Goal: Information Seeking & Learning: Learn about a topic

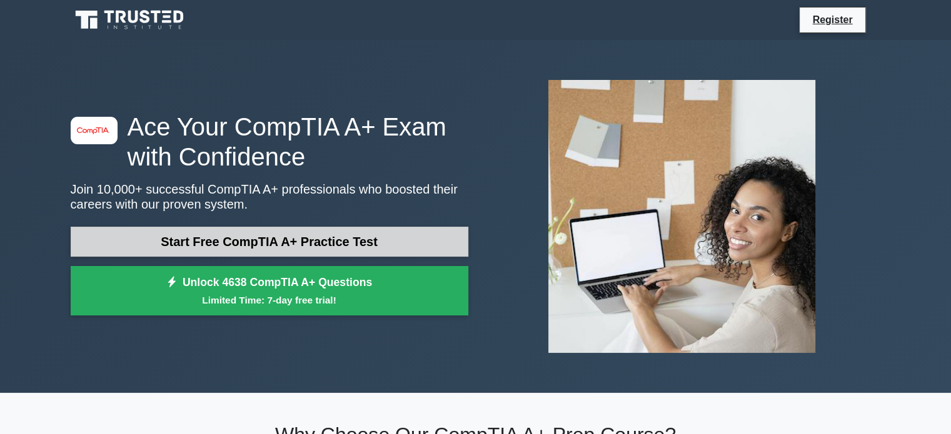
click at [325, 241] on link "Start Free CompTIA A+ Practice Test" at bounding box center [269, 242] width 397 height 30
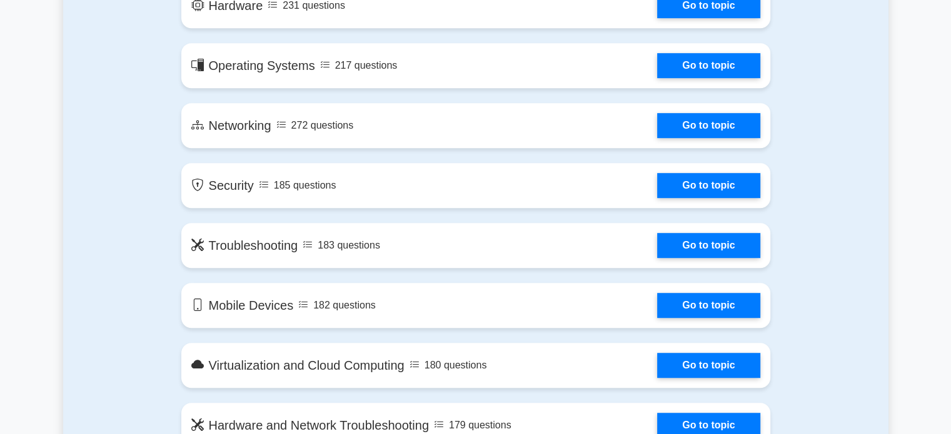
scroll to position [759, 0]
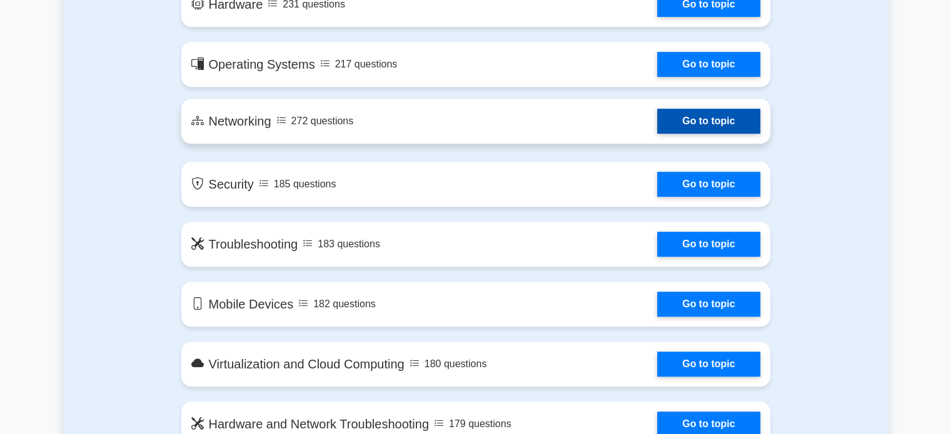
click at [717, 122] on link "Go to topic" at bounding box center [708, 121] width 102 height 25
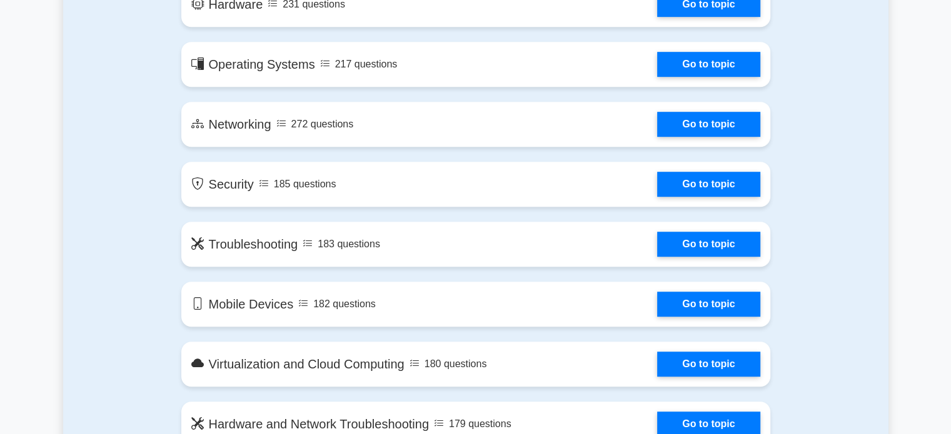
scroll to position [700, 0]
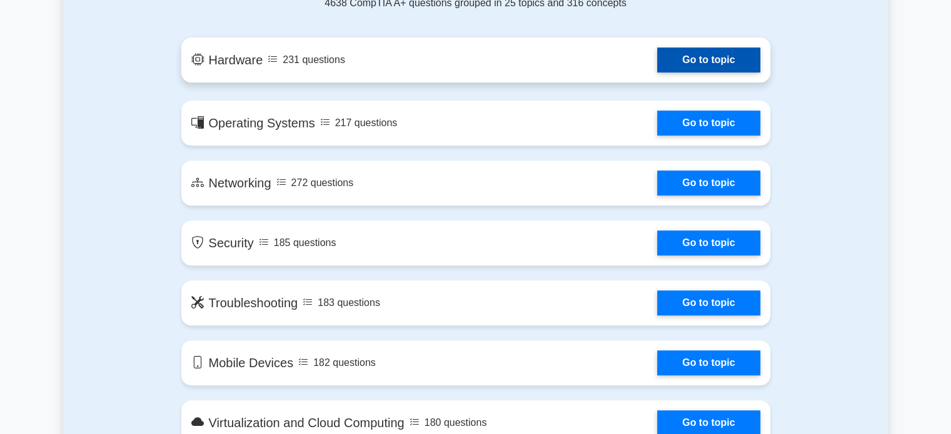
click at [695, 52] on link "Go to topic" at bounding box center [708, 59] width 102 height 25
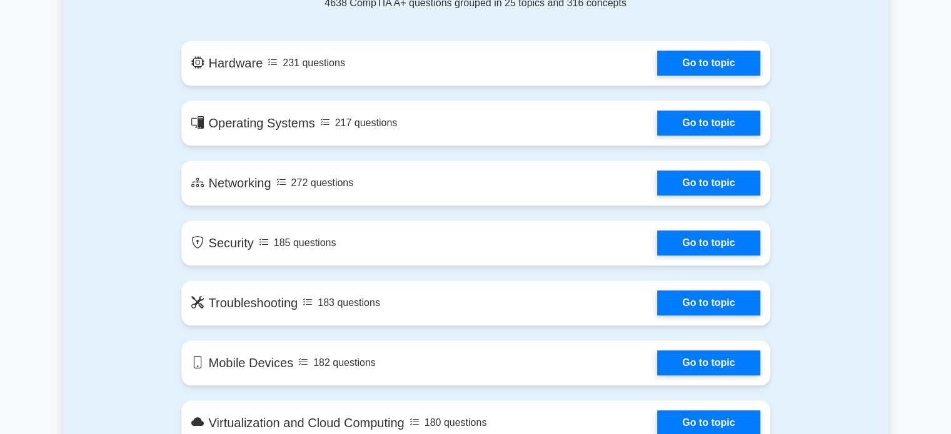
scroll to position [867, 0]
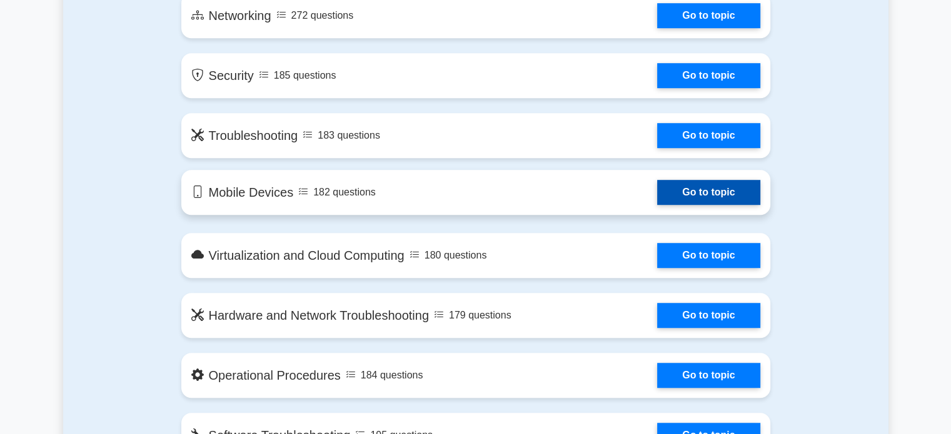
click at [717, 192] on link "Go to topic" at bounding box center [708, 192] width 102 height 25
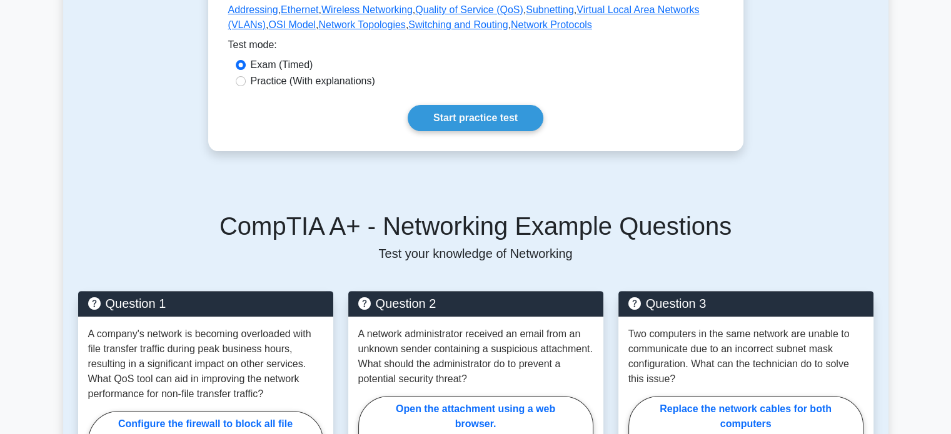
scroll to position [367, 0]
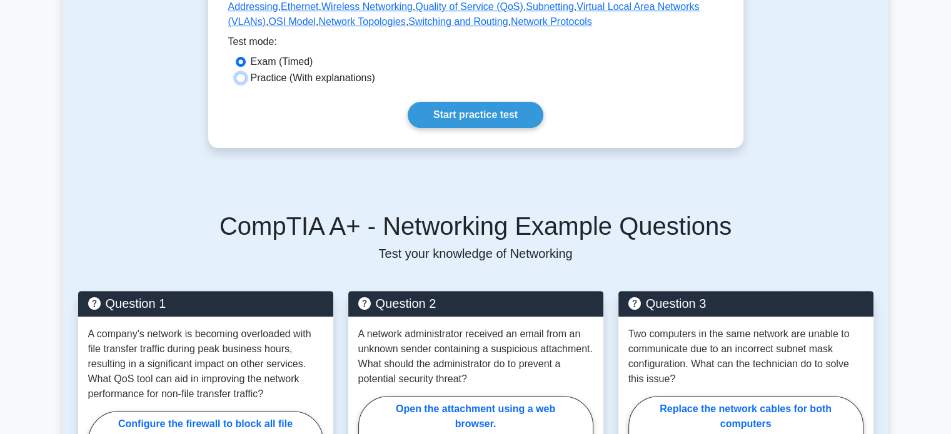
click at [241, 76] on input "Practice (With explanations)" at bounding box center [241, 78] width 10 height 10
radio input "true"
click at [446, 114] on link "Start practice test" at bounding box center [475, 115] width 136 height 26
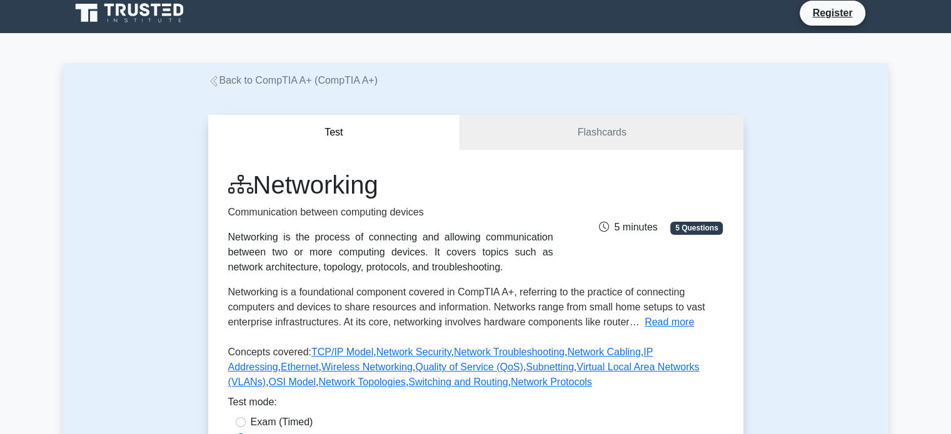
scroll to position [2, 0]
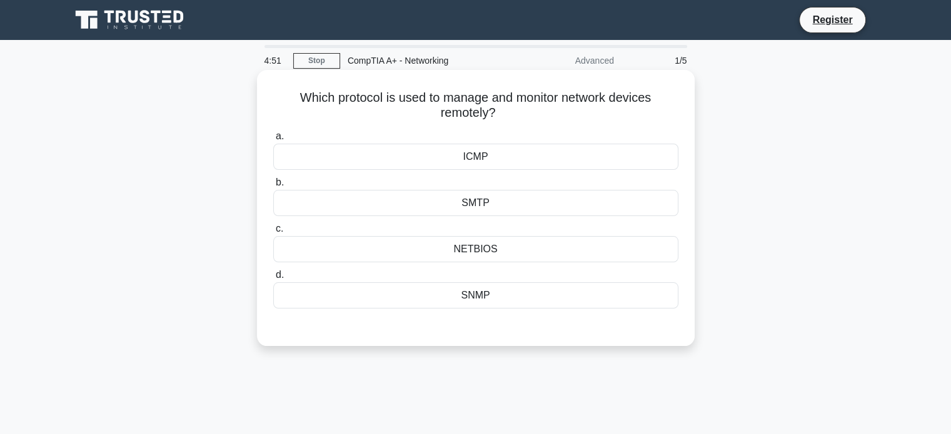
click at [447, 254] on div "NETBIOS" at bounding box center [475, 249] width 405 height 26
click at [273, 233] on input "c. NETBIOS" at bounding box center [273, 229] width 0 height 8
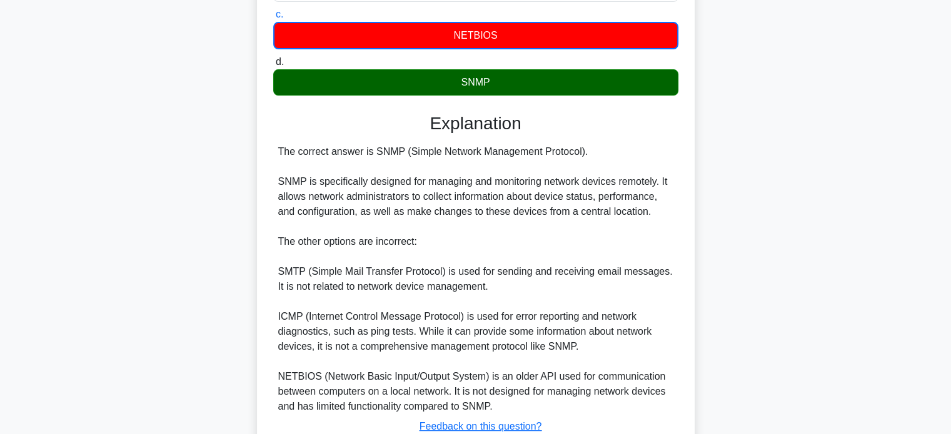
scroll to position [306, 0]
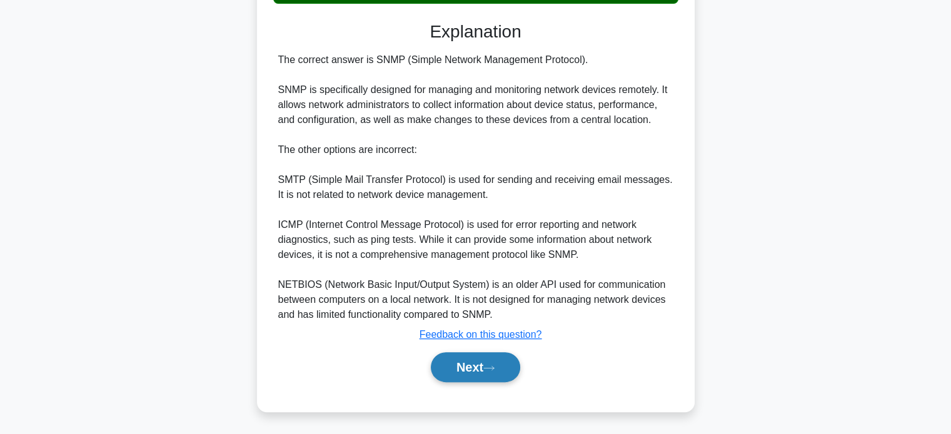
click at [464, 362] on button "Next" at bounding box center [475, 367] width 89 height 30
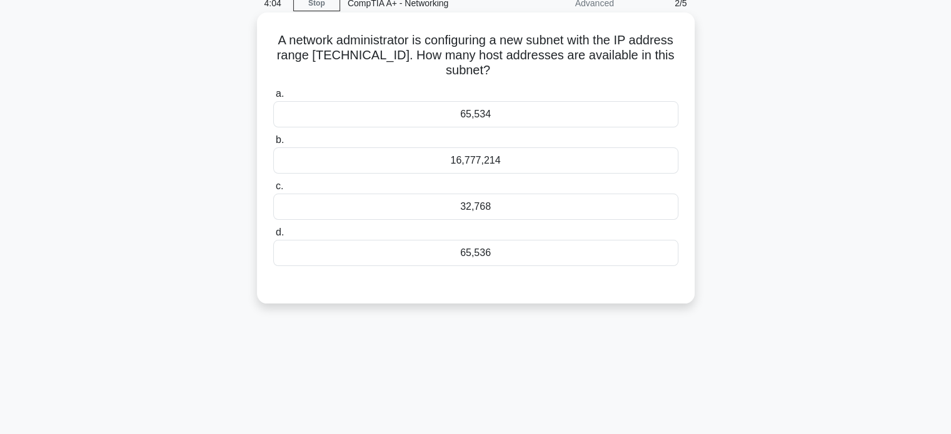
scroll to position [0, 0]
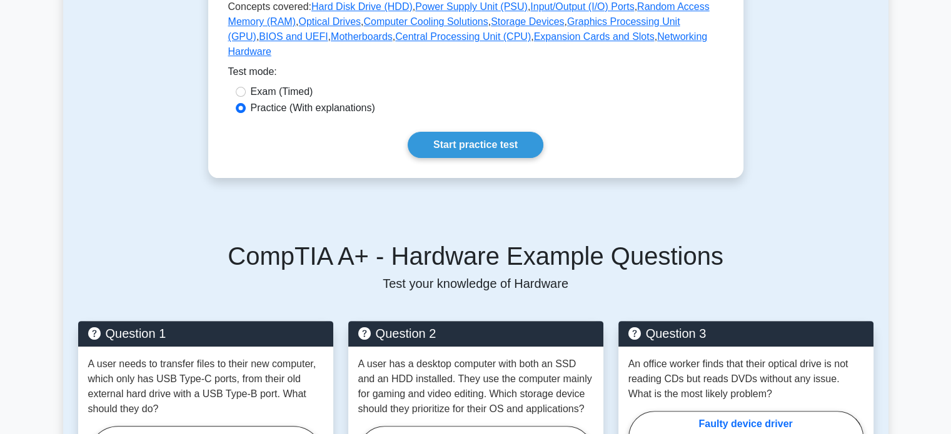
scroll to position [354, 0]
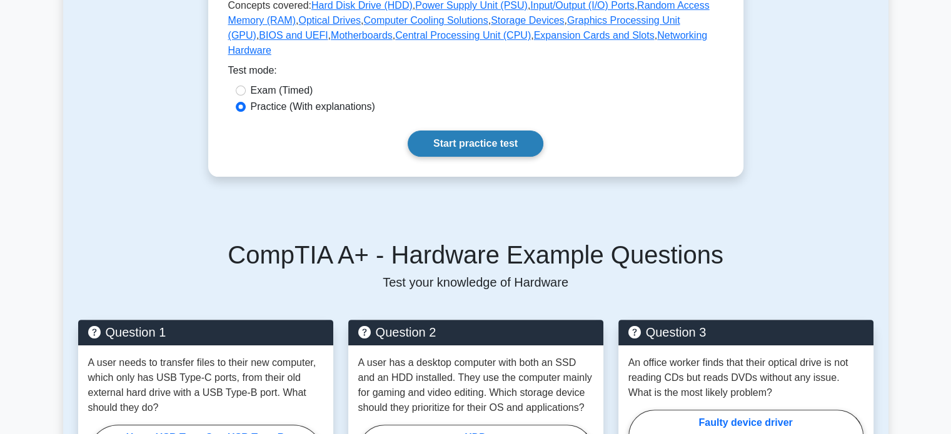
click at [430, 134] on link "Start practice test" at bounding box center [475, 144] width 136 height 26
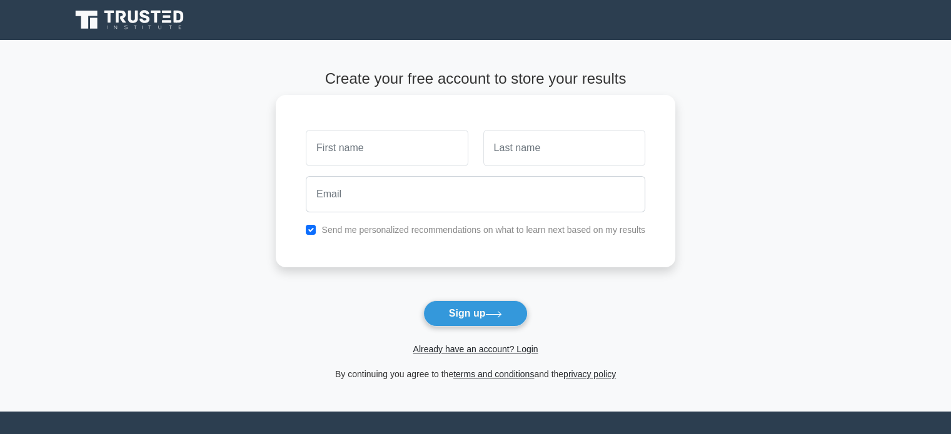
click at [406, 157] on input "text" at bounding box center [387, 148] width 162 height 36
click at [509, 155] on input "text" at bounding box center [564, 148] width 162 height 36
type input "Kaur"
click at [426, 147] on input "text" at bounding box center [387, 148] width 162 height 36
type input "[PERSON_NAME]"
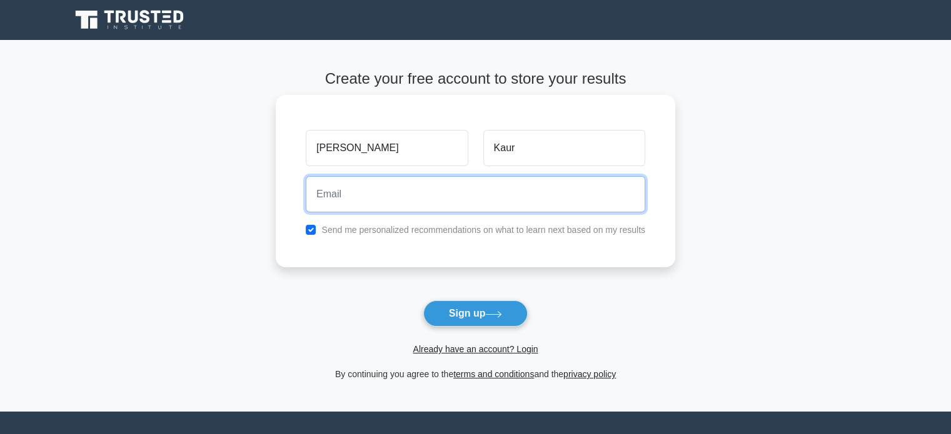
click at [384, 207] on input "email" at bounding box center [475, 194] width 339 height 36
type input "kaurveer1509@gmail.com"
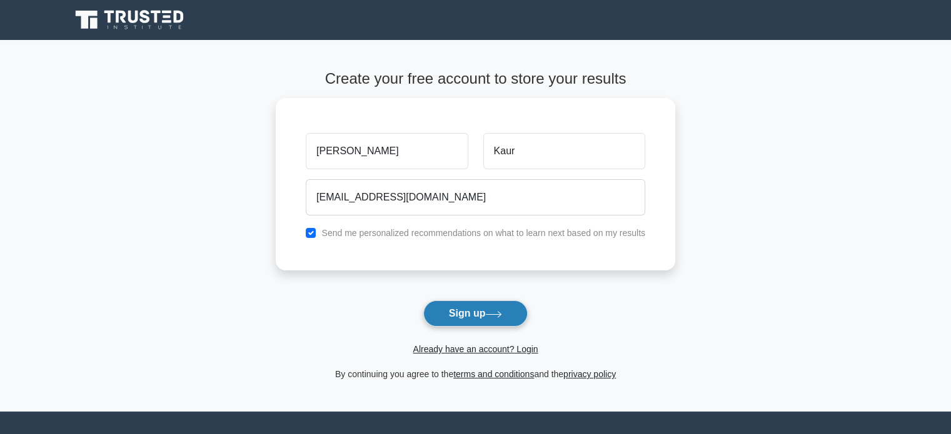
click at [451, 311] on button "Sign up" at bounding box center [475, 314] width 105 height 26
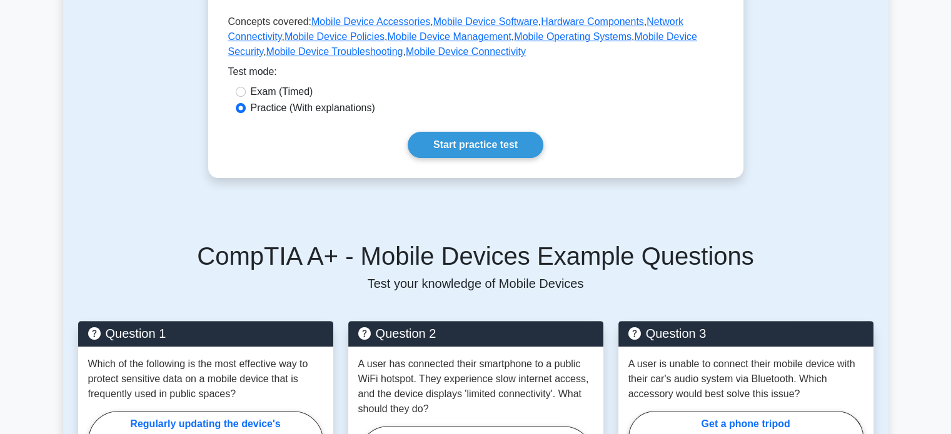
scroll to position [337, 0]
click at [453, 139] on link "Start practice test" at bounding box center [475, 145] width 136 height 26
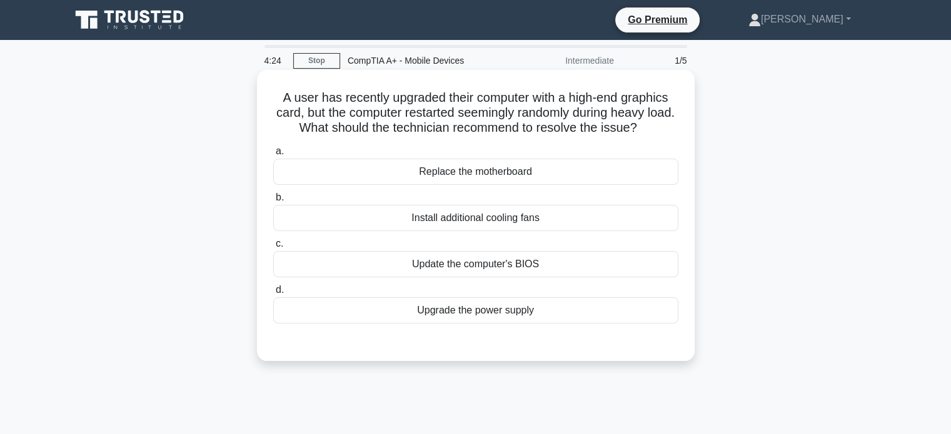
click at [402, 314] on div "Upgrade the power supply" at bounding box center [475, 310] width 405 height 26
click at [273, 294] on input "d. Upgrade the power supply" at bounding box center [273, 290] width 0 height 8
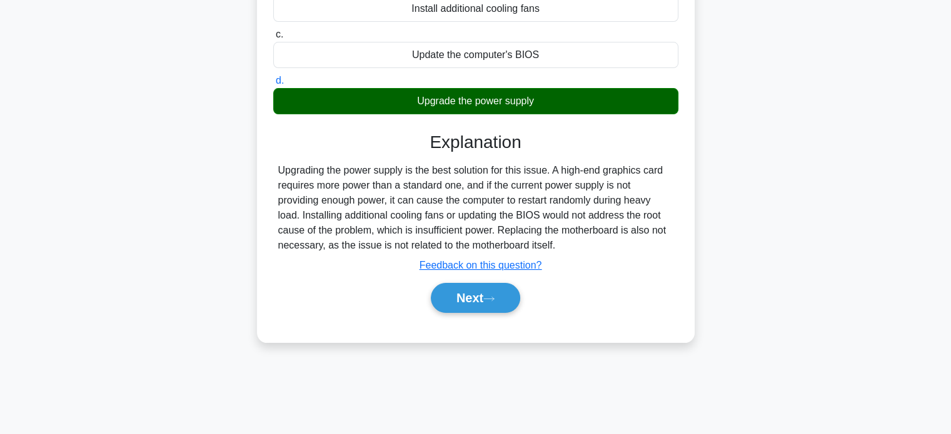
scroll to position [210, 0]
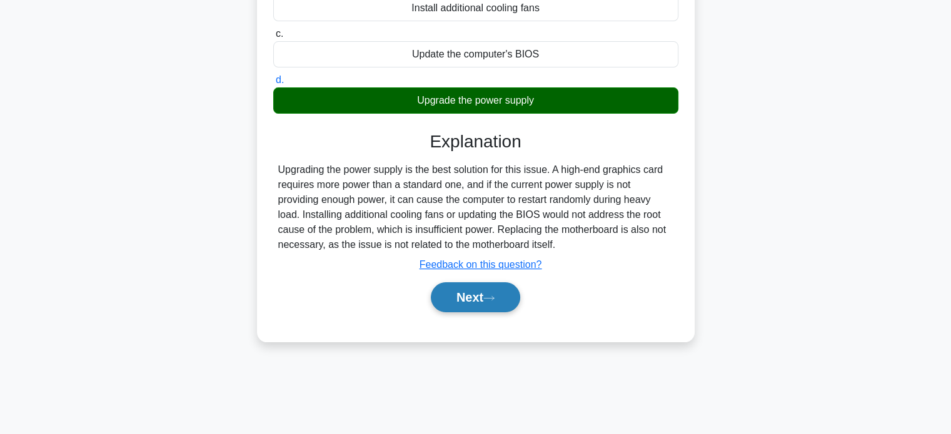
click at [465, 297] on button "Next" at bounding box center [475, 297] width 89 height 30
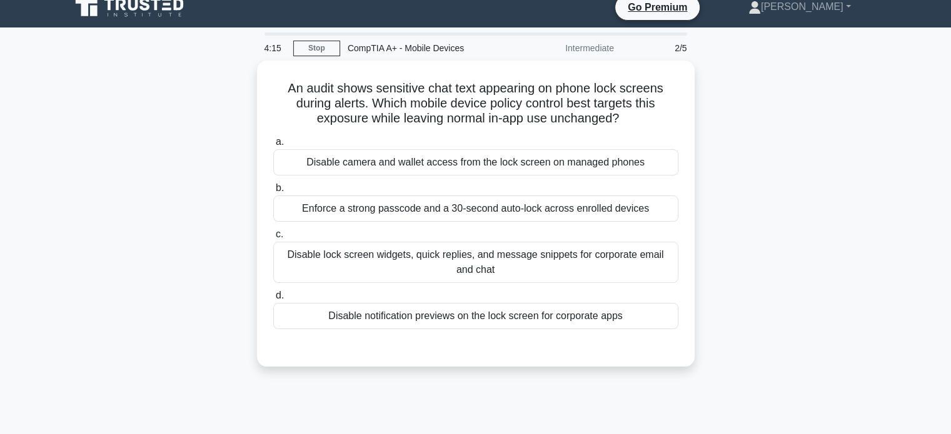
scroll to position [0, 0]
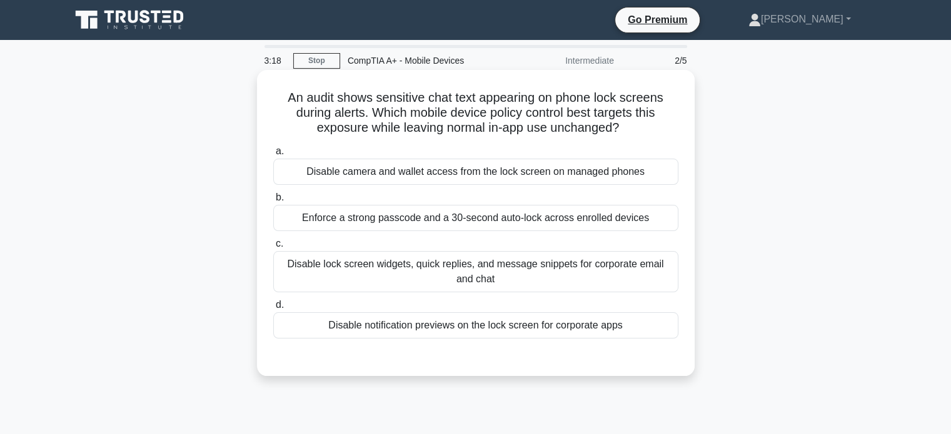
click at [542, 175] on div "Disable camera and wallet access from the lock screen on managed phones" at bounding box center [475, 172] width 405 height 26
click at [273, 156] on input "a. Disable camera and wallet access from the lock screen on managed phones" at bounding box center [273, 151] width 0 height 8
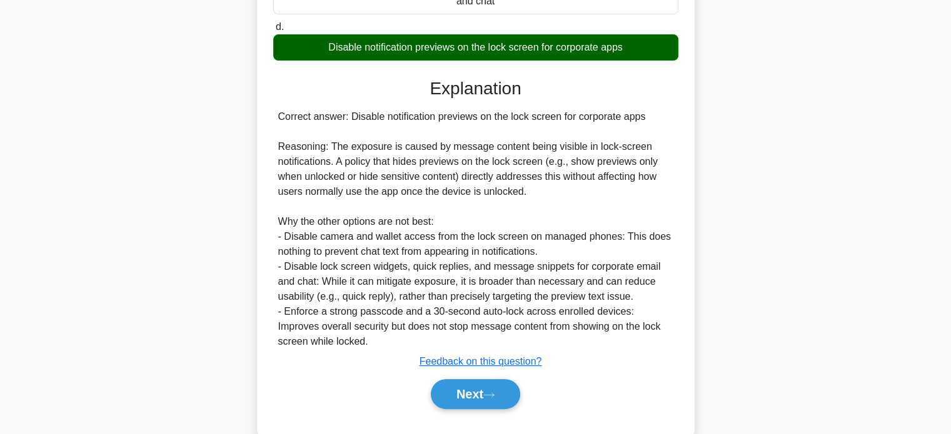
scroll to position [306, 0]
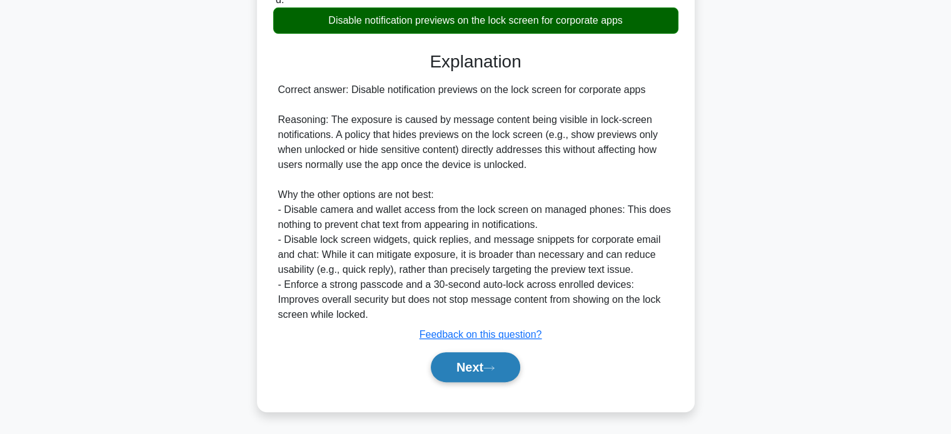
click at [471, 366] on button "Next" at bounding box center [475, 367] width 89 height 30
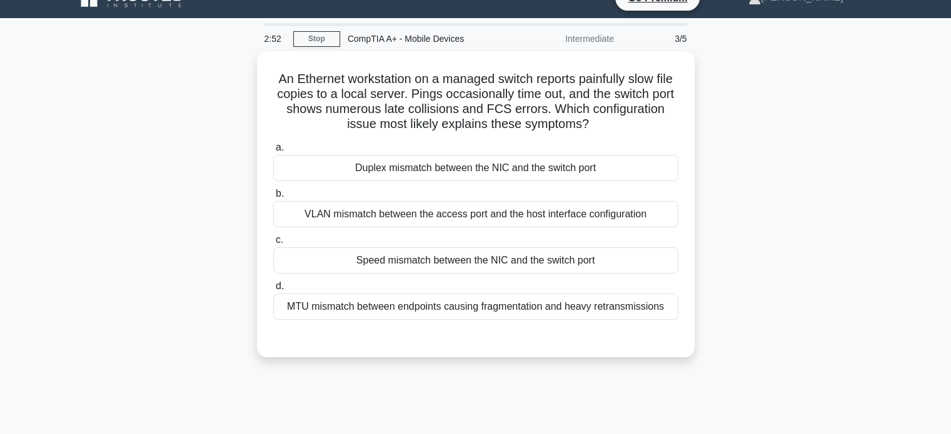
scroll to position [0, 0]
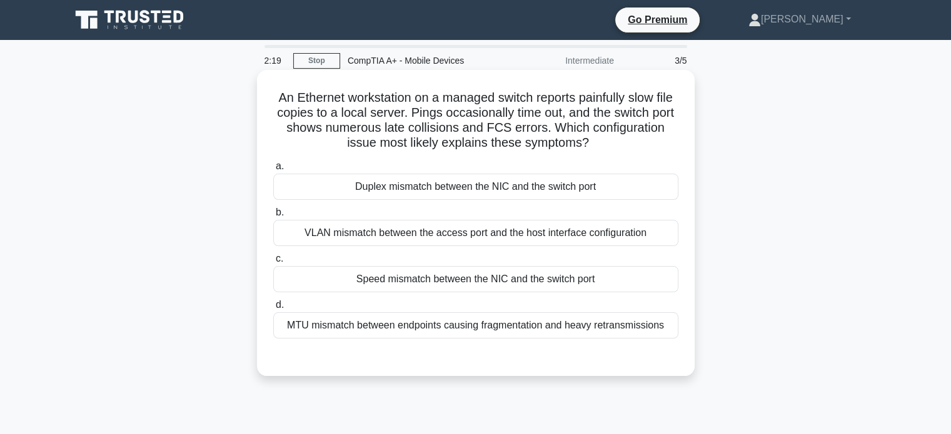
click at [577, 279] on div "Speed mismatch between the NIC and the switch port" at bounding box center [475, 279] width 405 height 26
click at [273, 263] on input "c. Speed mismatch between the NIC and the switch port" at bounding box center [273, 259] width 0 height 8
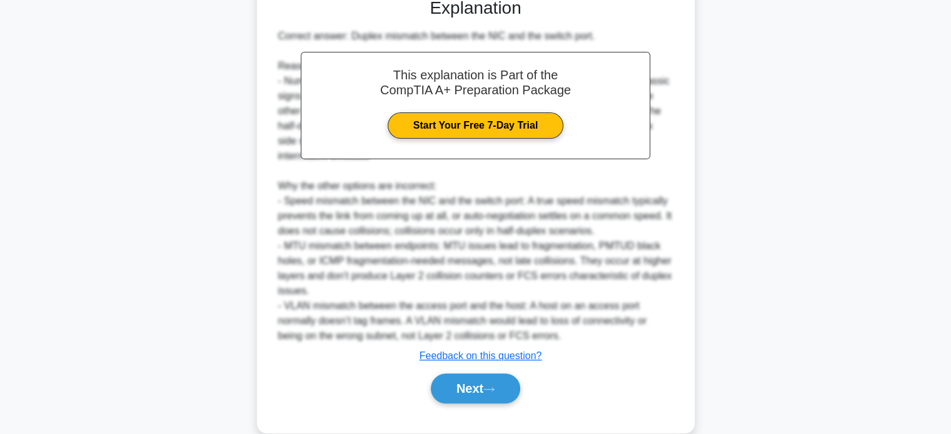
scroll to position [381, 0]
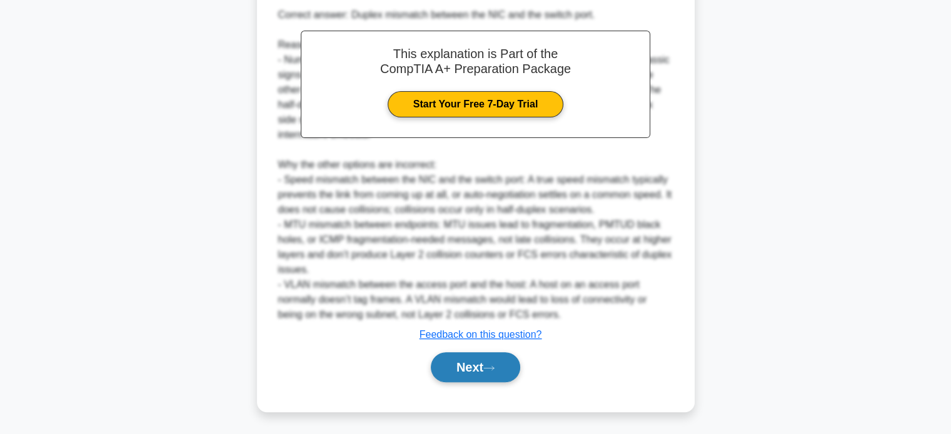
click at [511, 374] on button "Next" at bounding box center [475, 367] width 89 height 30
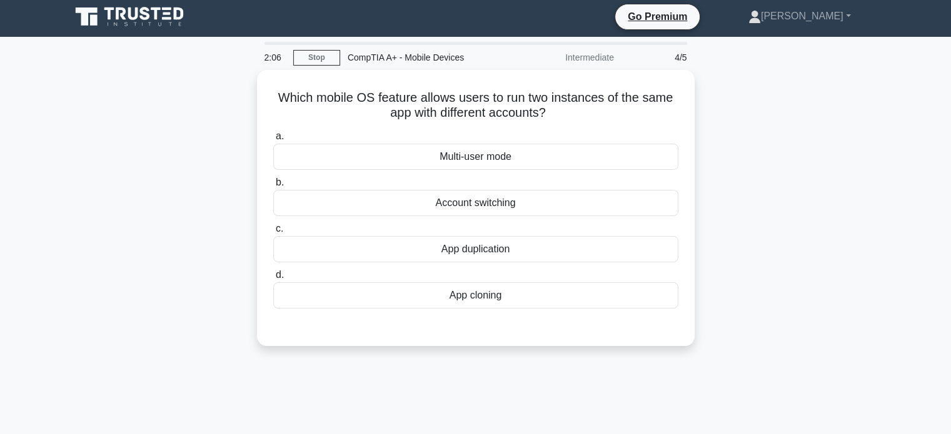
scroll to position [0, 0]
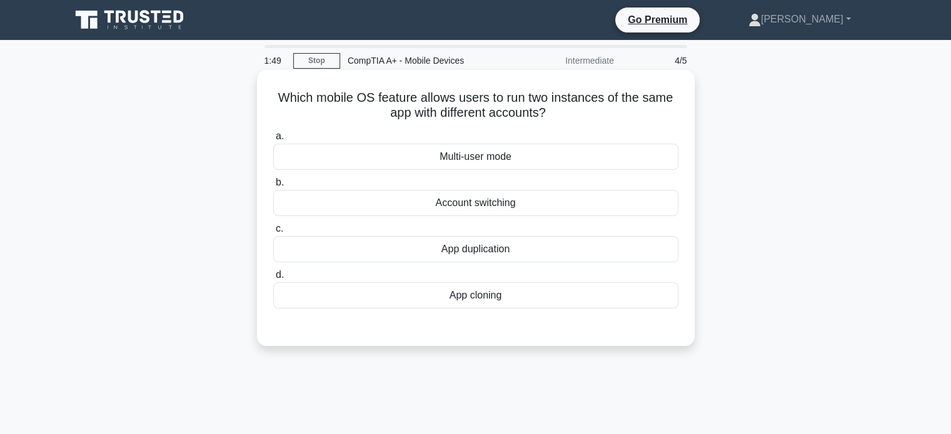
click at [597, 209] on div "Account switching" at bounding box center [475, 203] width 405 height 26
click at [273, 187] on input "b. Account switching" at bounding box center [273, 183] width 0 height 8
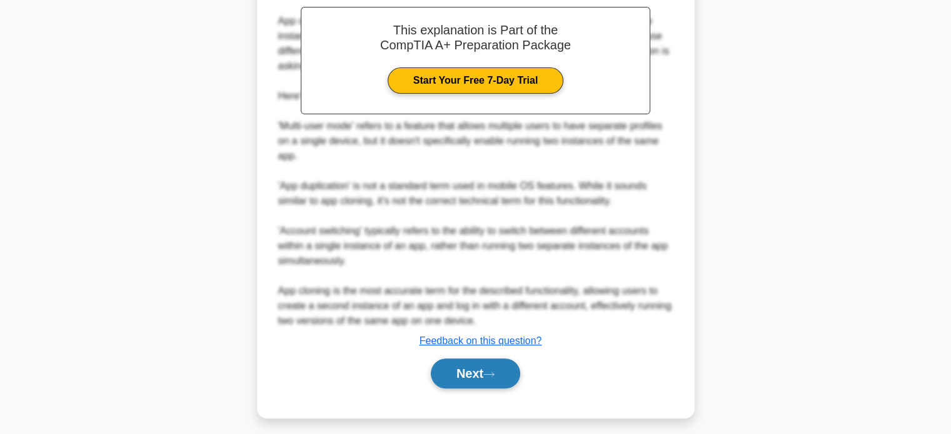
click at [494, 372] on icon at bounding box center [488, 374] width 11 height 7
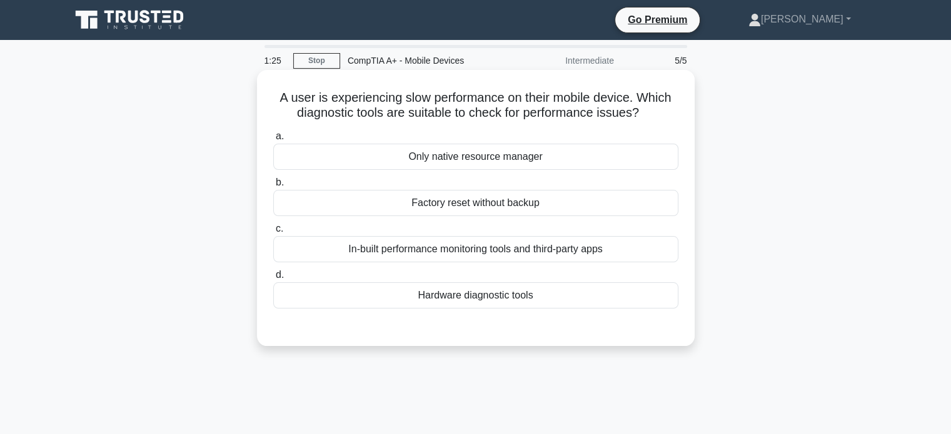
click at [607, 257] on div "In-built performance monitoring tools and third-party apps" at bounding box center [475, 249] width 405 height 26
click at [273, 233] on input "c. In-built performance monitoring tools and third-party apps" at bounding box center [273, 229] width 0 height 8
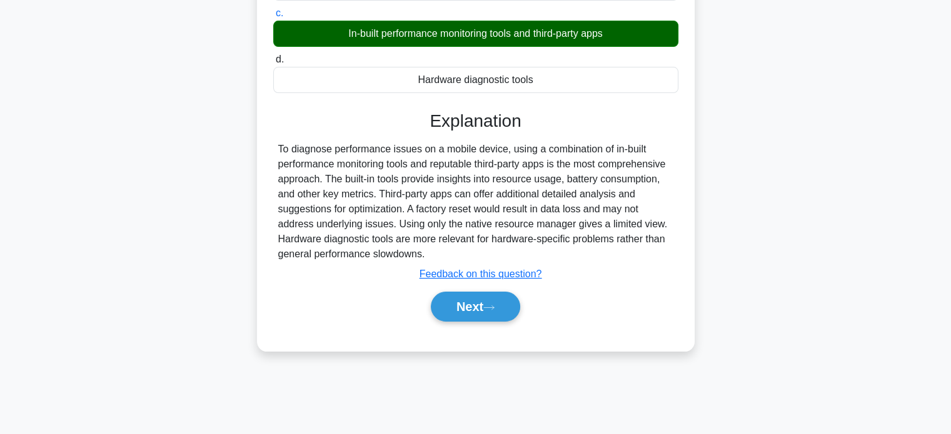
scroll to position [231, 0]
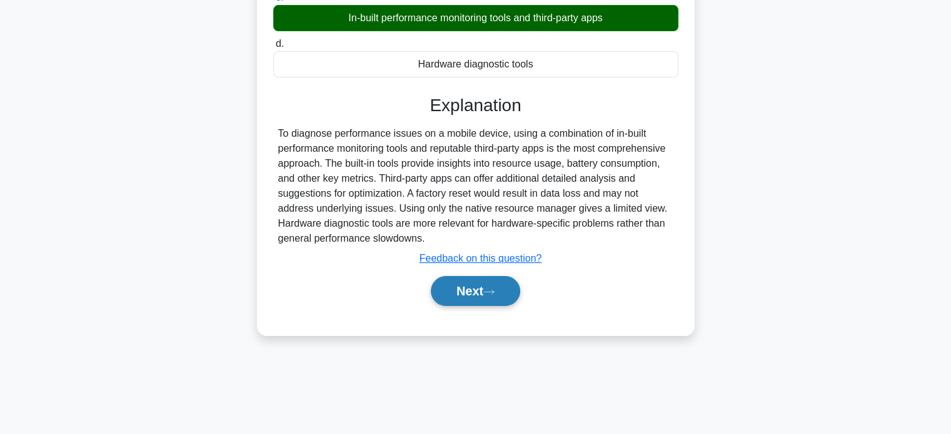
click at [487, 292] on button "Next" at bounding box center [475, 291] width 89 height 30
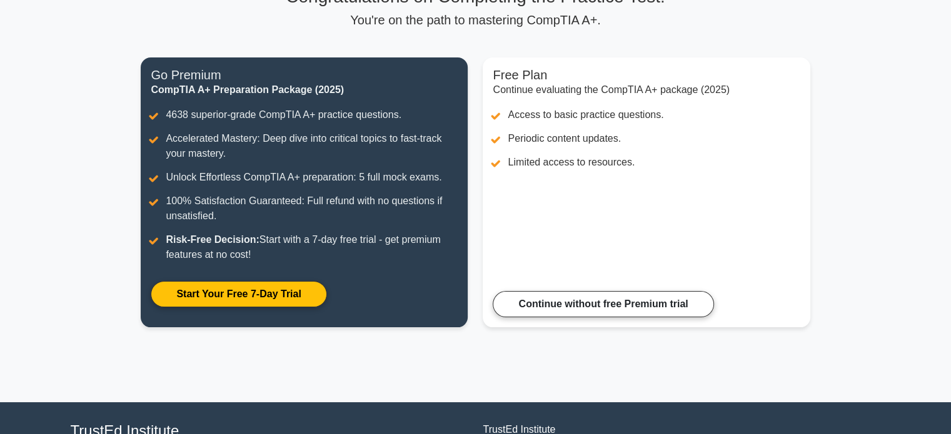
scroll to position [114, 0]
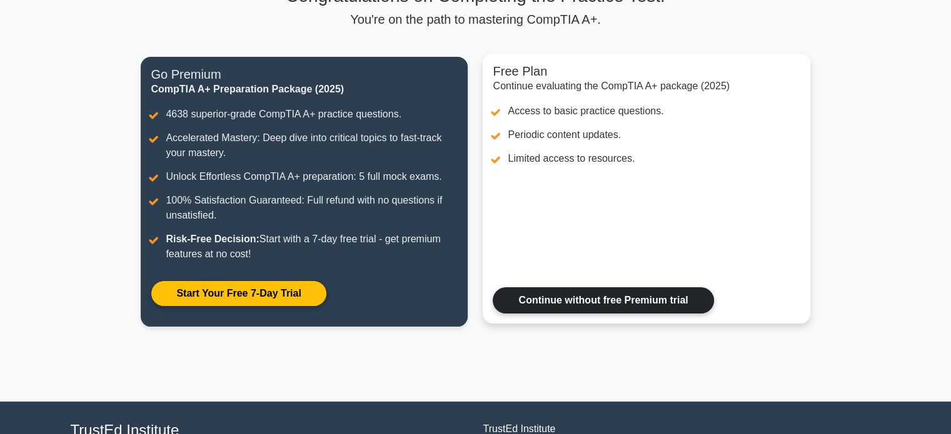
click at [710, 287] on link "Continue without free Premium trial" at bounding box center [602, 300] width 221 height 26
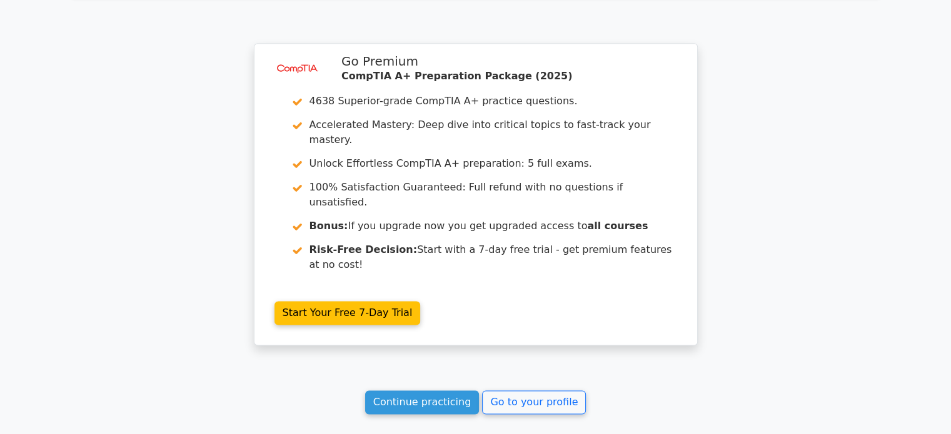
scroll to position [1647, 0]
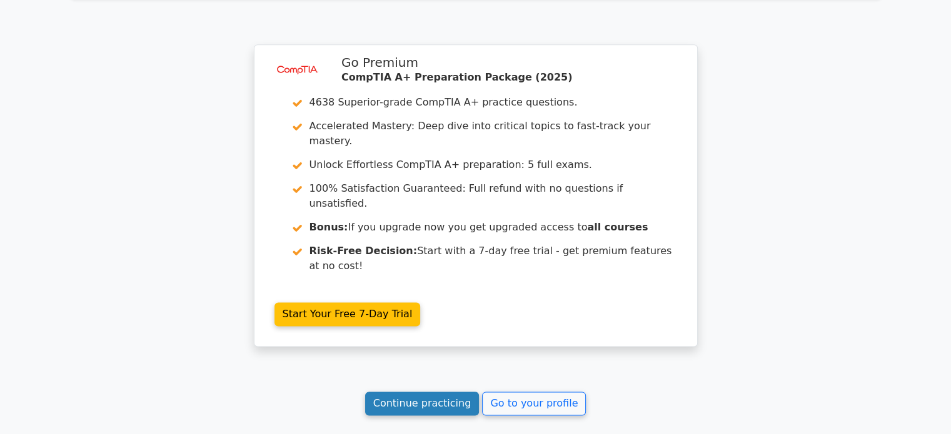
click at [446, 392] on link "Continue practicing" at bounding box center [422, 404] width 114 height 24
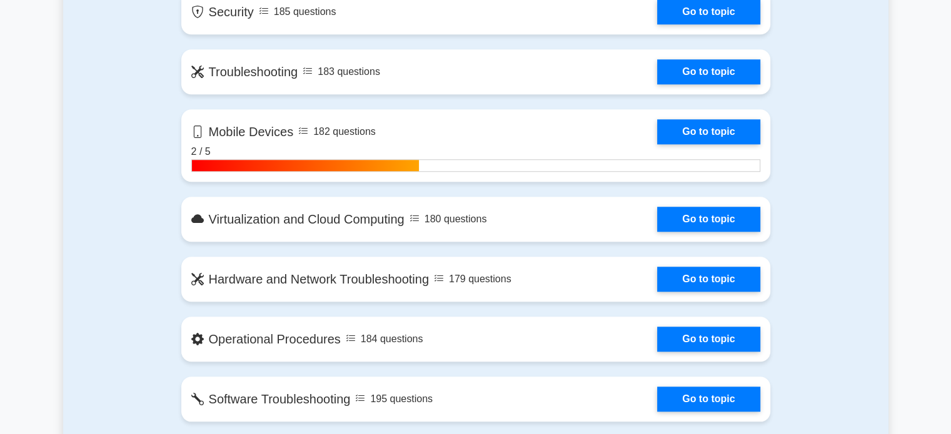
scroll to position [1072, 0]
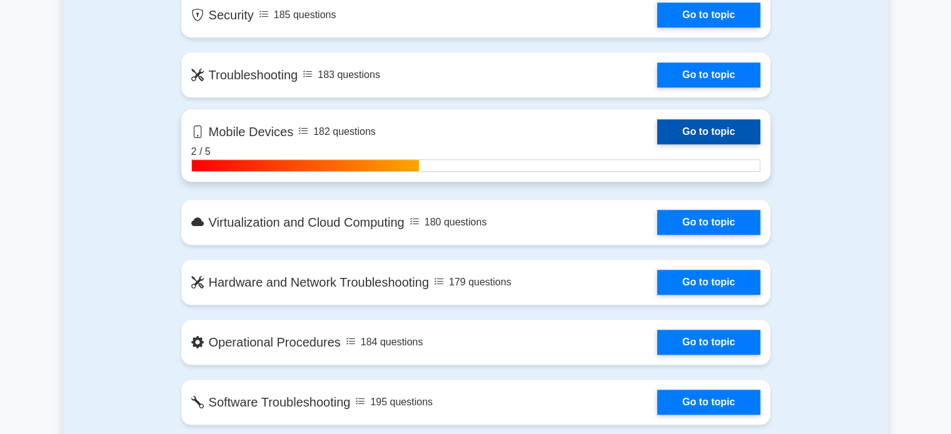
click at [679, 122] on link "Go to topic" at bounding box center [708, 131] width 102 height 25
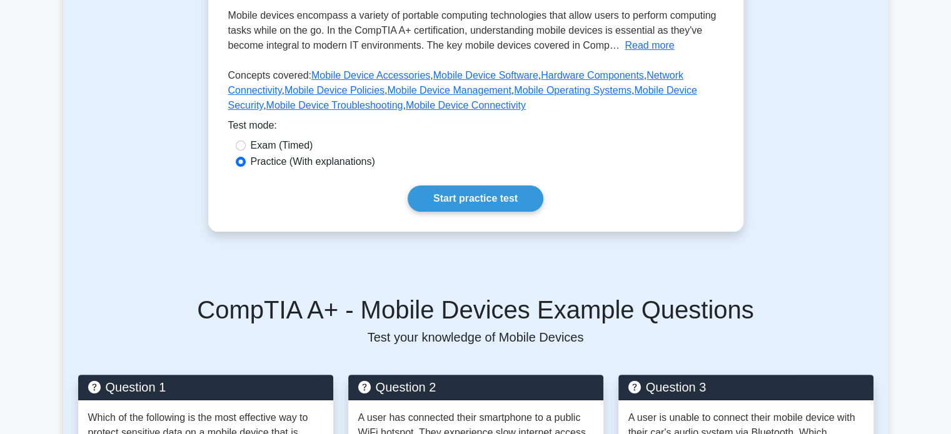
scroll to position [284, 0]
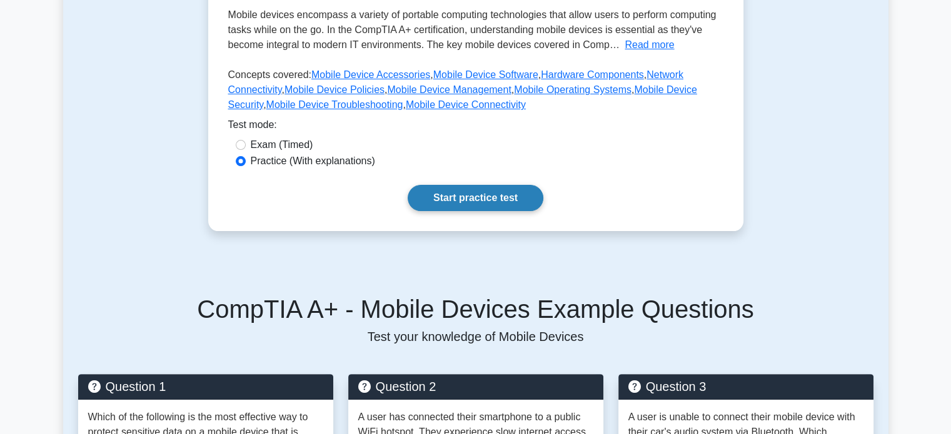
click at [436, 185] on link "Start practice test" at bounding box center [475, 198] width 136 height 26
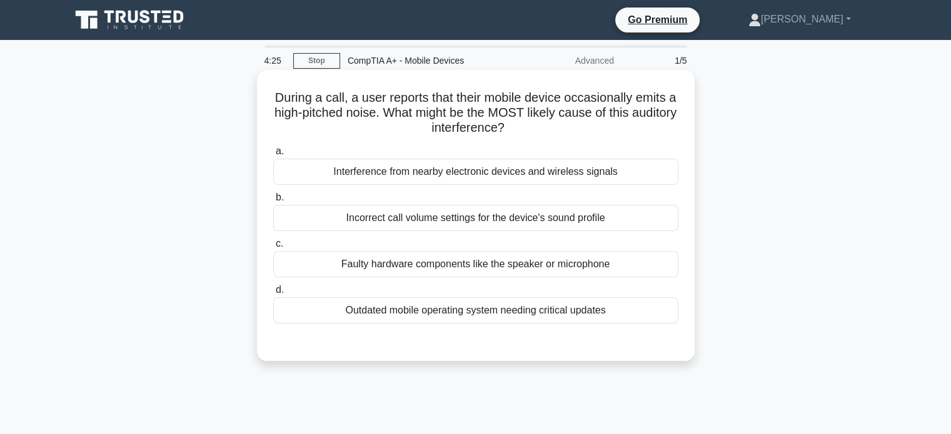
click at [433, 219] on div "Incorrect call volume settings for the device's sound profile" at bounding box center [475, 218] width 405 height 26
click at [273, 202] on input "b. Incorrect call volume settings for the device's sound profile" at bounding box center [273, 198] width 0 height 8
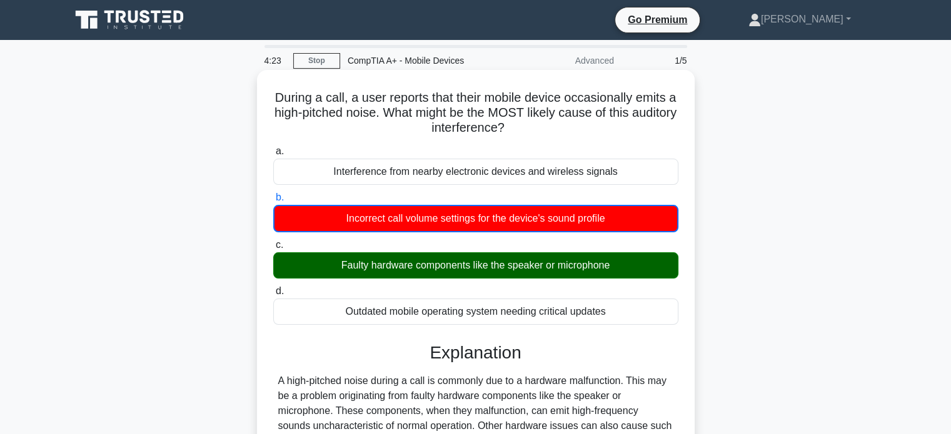
click at [409, 262] on div "Faulty hardware components like the speaker or microphone" at bounding box center [475, 265] width 405 height 26
click at [273, 249] on input "c. Faulty hardware components like the speaker or microphone" at bounding box center [273, 245] width 0 height 8
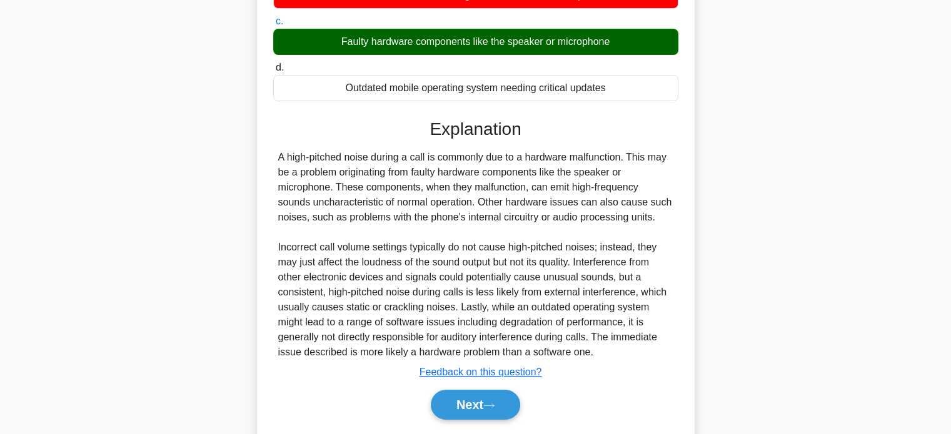
scroll to position [260, 0]
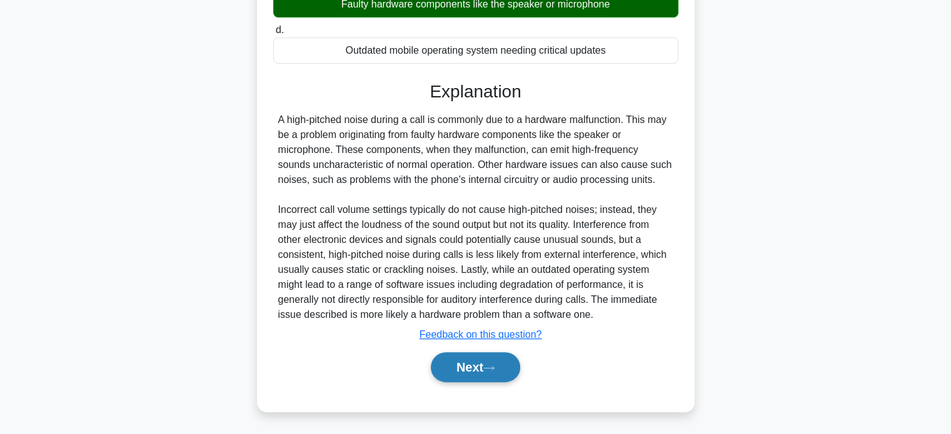
click at [477, 362] on button "Next" at bounding box center [475, 367] width 89 height 30
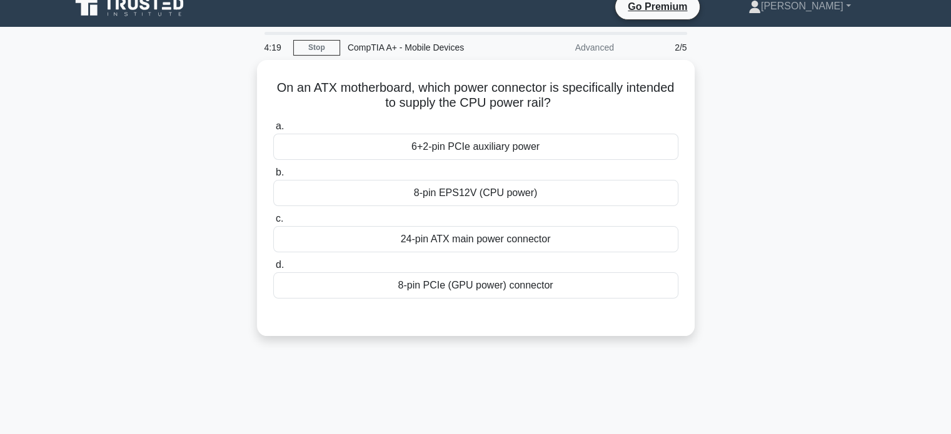
scroll to position [0, 0]
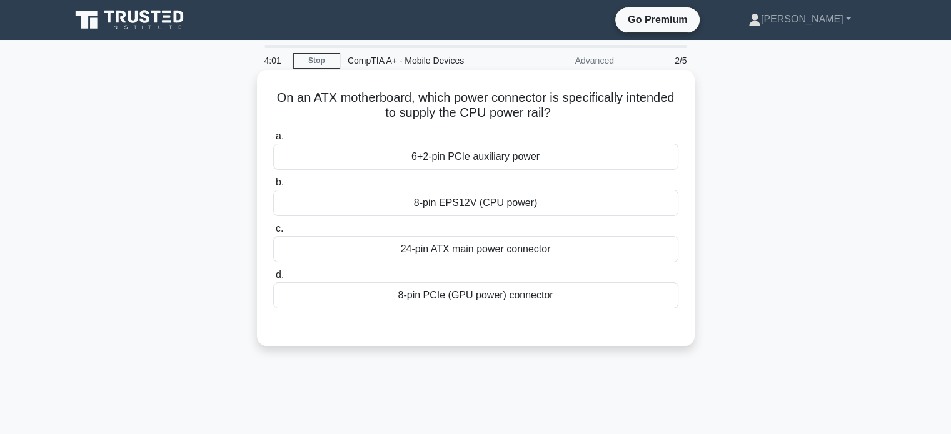
click at [402, 204] on div "8-pin EPS12V (CPU power)" at bounding box center [475, 203] width 405 height 26
click at [273, 187] on input "b. 8-pin EPS12V (CPU power)" at bounding box center [273, 183] width 0 height 8
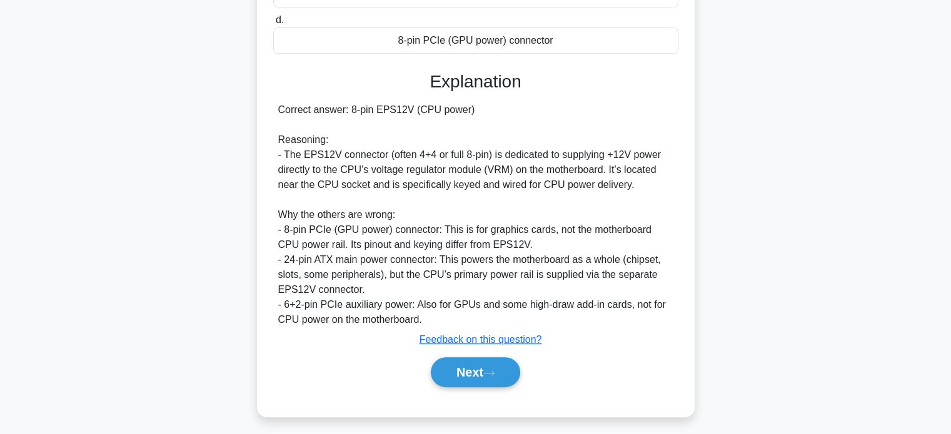
scroll to position [260, 0]
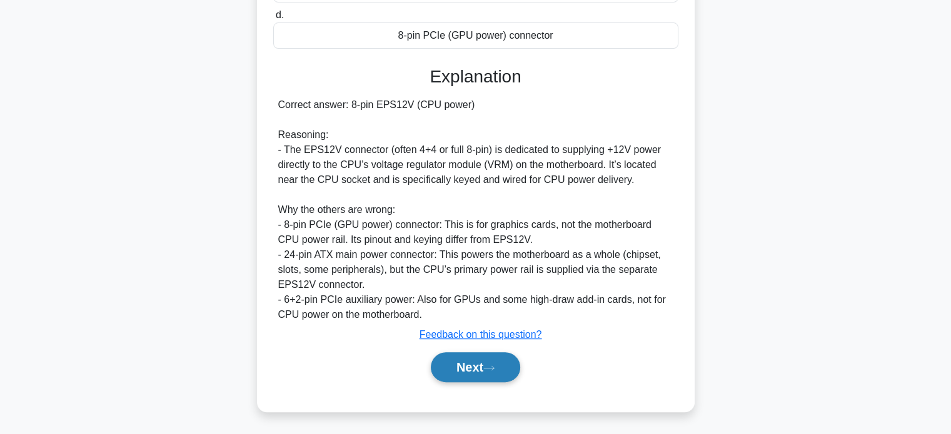
click at [484, 362] on button "Next" at bounding box center [475, 367] width 89 height 30
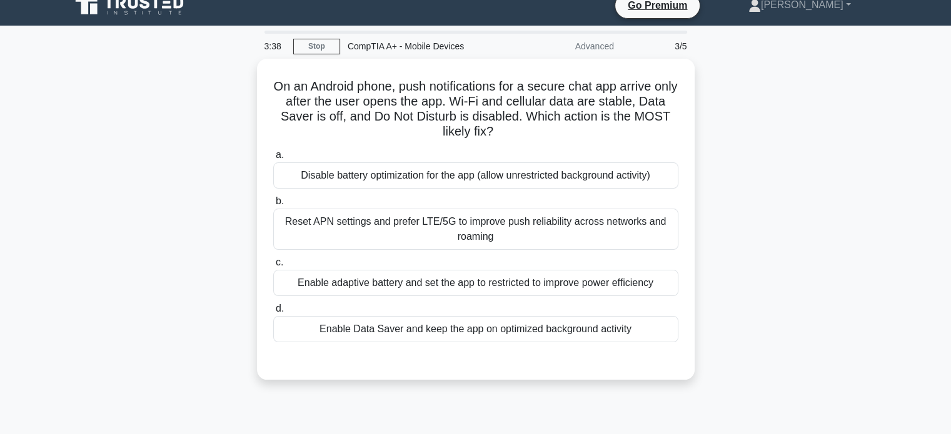
scroll to position [15, 0]
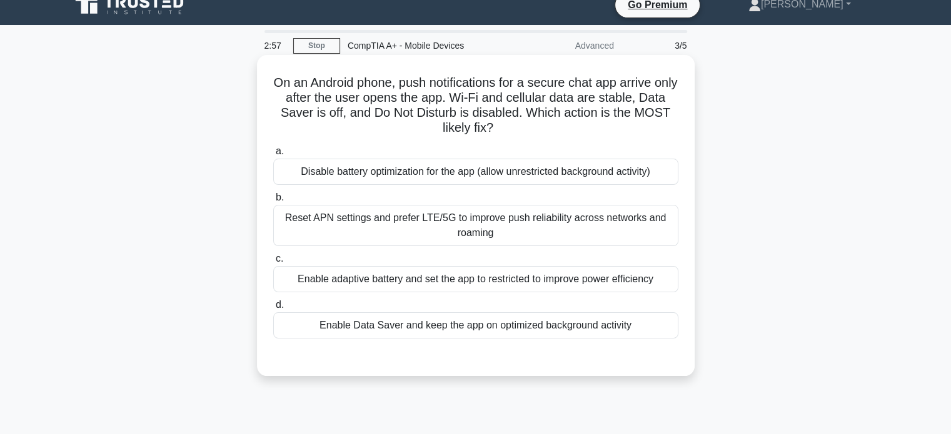
click at [344, 286] on div "Enable adaptive battery and set the app to restricted to improve power efficien…" at bounding box center [475, 279] width 405 height 26
click at [273, 263] on input "c. Enable adaptive battery and set the app to restricted to improve power effic…" at bounding box center [273, 259] width 0 height 8
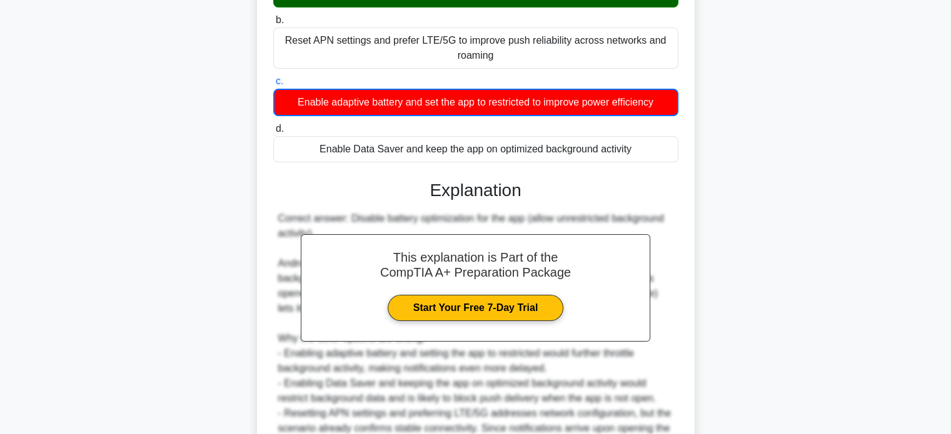
scroll to position [321, 0]
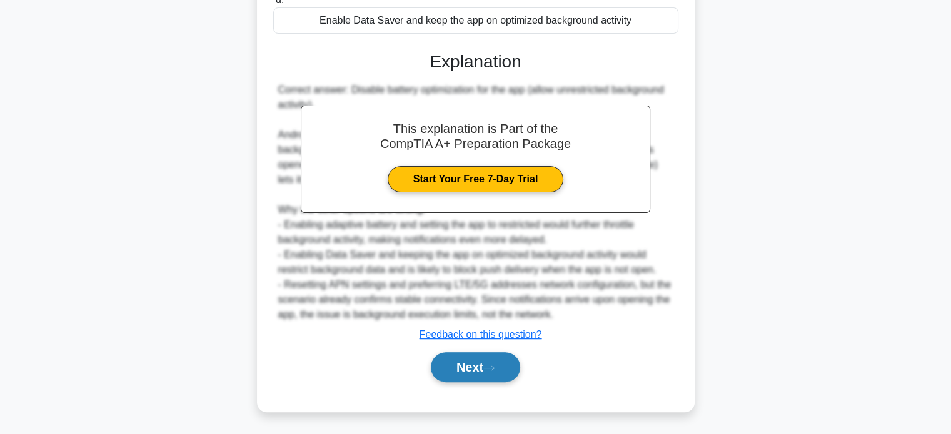
click at [456, 357] on button "Next" at bounding box center [475, 367] width 89 height 30
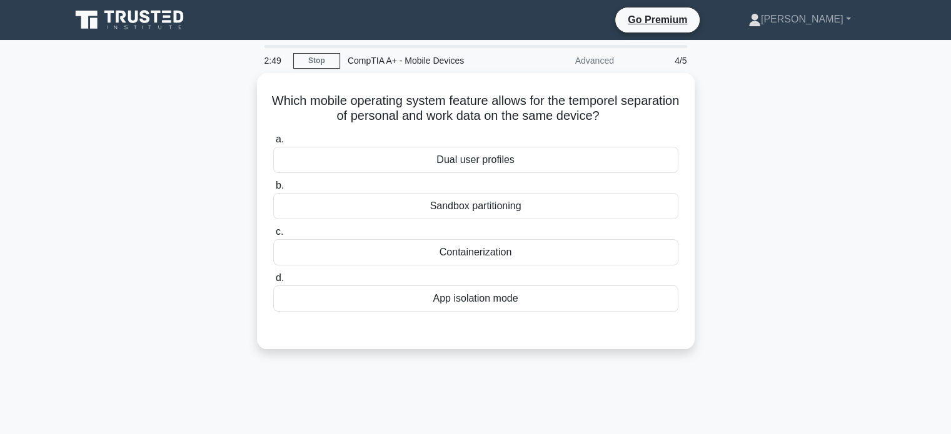
scroll to position [0, 0]
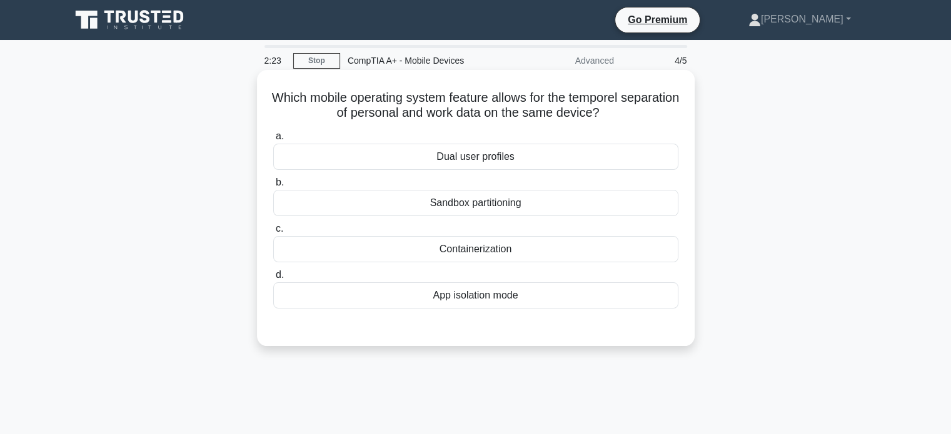
click at [466, 156] on div "Dual user profiles" at bounding box center [475, 157] width 405 height 26
click at [273, 141] on input "a. Dual user profiles" at bounding box center [273, 136] width 0 height 8
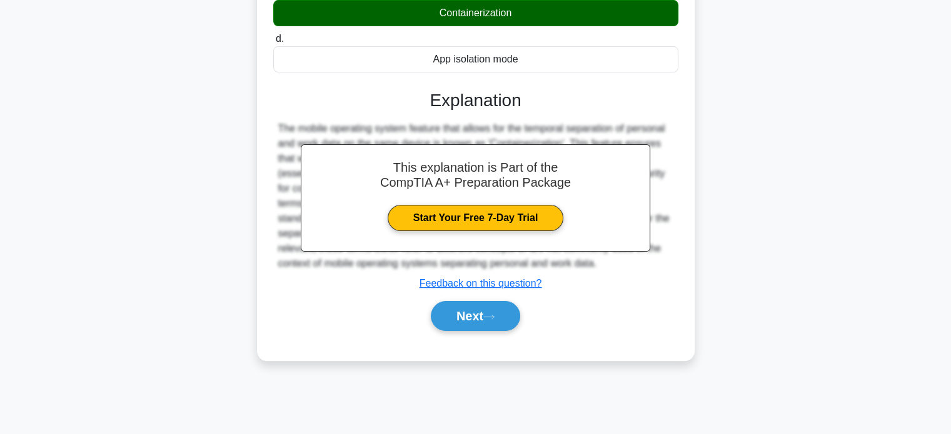
scroll to position [241, 0]
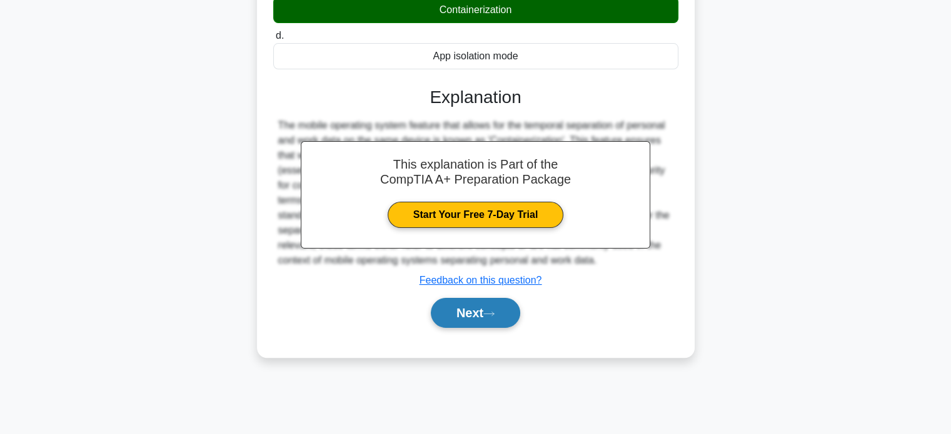
click at [437, 304] on button "Next" at bounding box center [475, 313] width 89 height 30
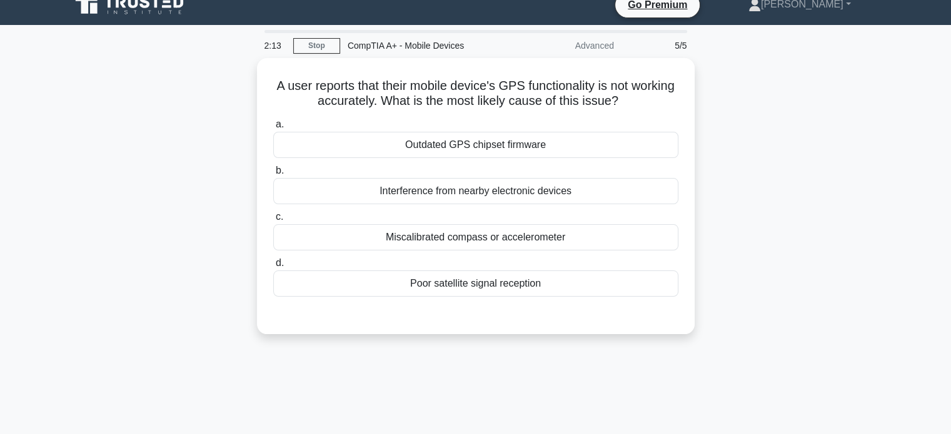
scroll to position [0, 0]
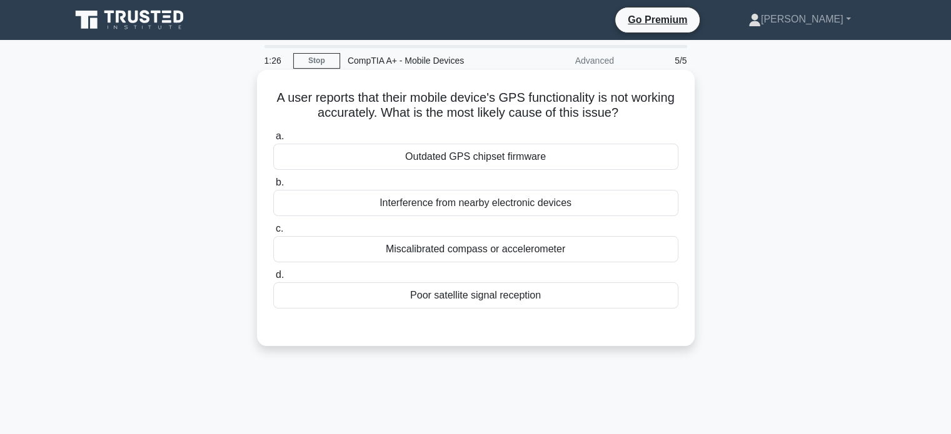
click at [412, 297] on div "Poor satellite signal reception" at bounding box center [475, 295] width 405 height 26
click at [273, 279] on input "d. Poor satellite signal reception" at bounding box center [273, 275] width 0 height 8
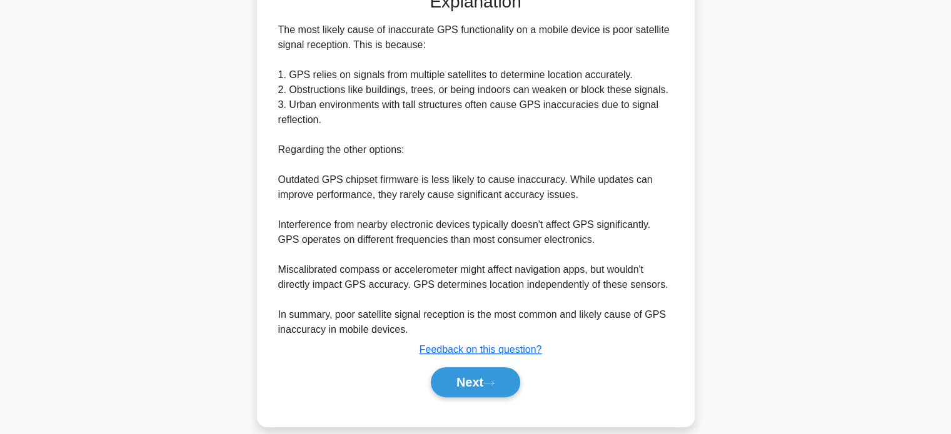
scroll to position [350, 0]
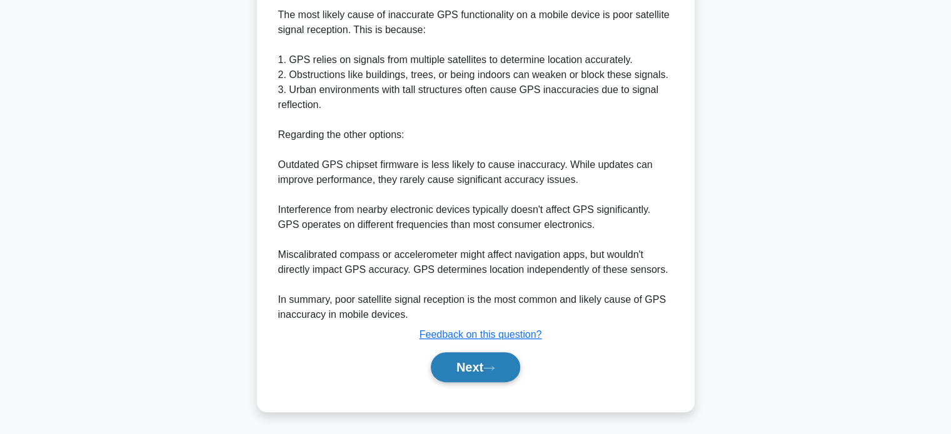
click at [462, 369] on button "Next" at bounding box center [475, 367] width 89 height 30
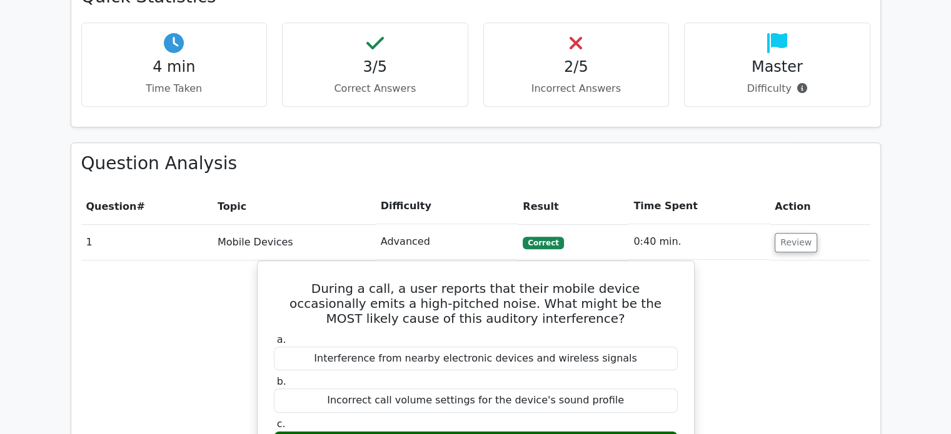
scroll to position [764, 0]
